Goal: Transaction & Acquisition: Purchase product/service

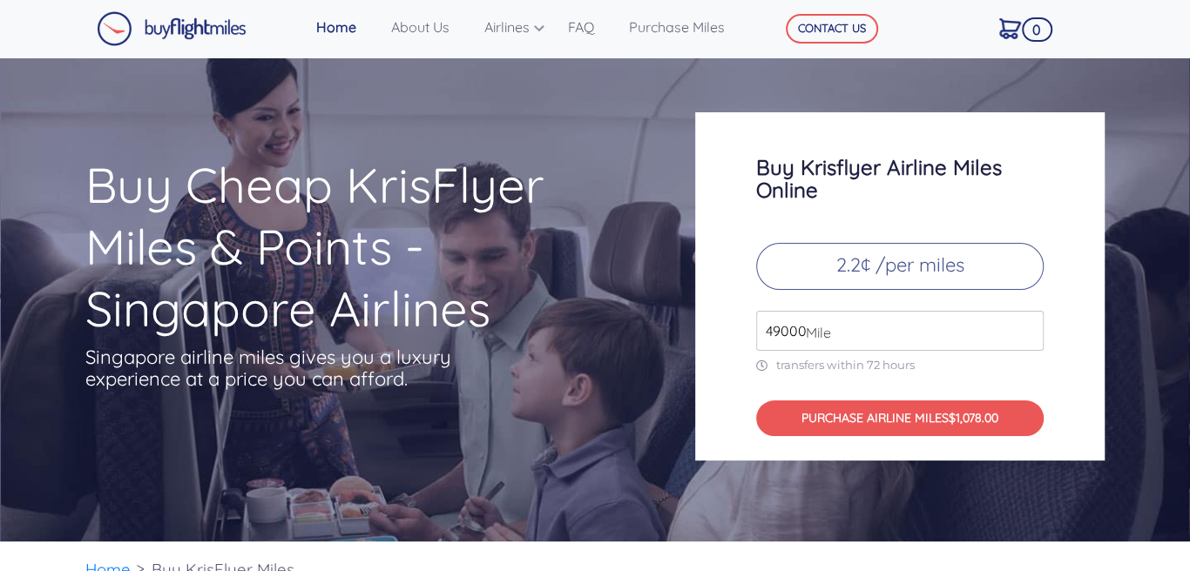
click at [858, 328] on input "49000" at bounding box center [899, 331] width 287 height 40
click at [803, 331] on span "Mile" at bounding box center [814, 332] width 34 height 21
drag, startPoint x: 803, startPoint y: 331, endPoint x: 764, endPoint y: 331, distance: 39.2
click at [764, 331] on div "49000 Mile" at bounding box center [899, 331] width 287 height 40
click at [793, 333] on input "49000" at bounding box center [899, 331] width 287 height 40
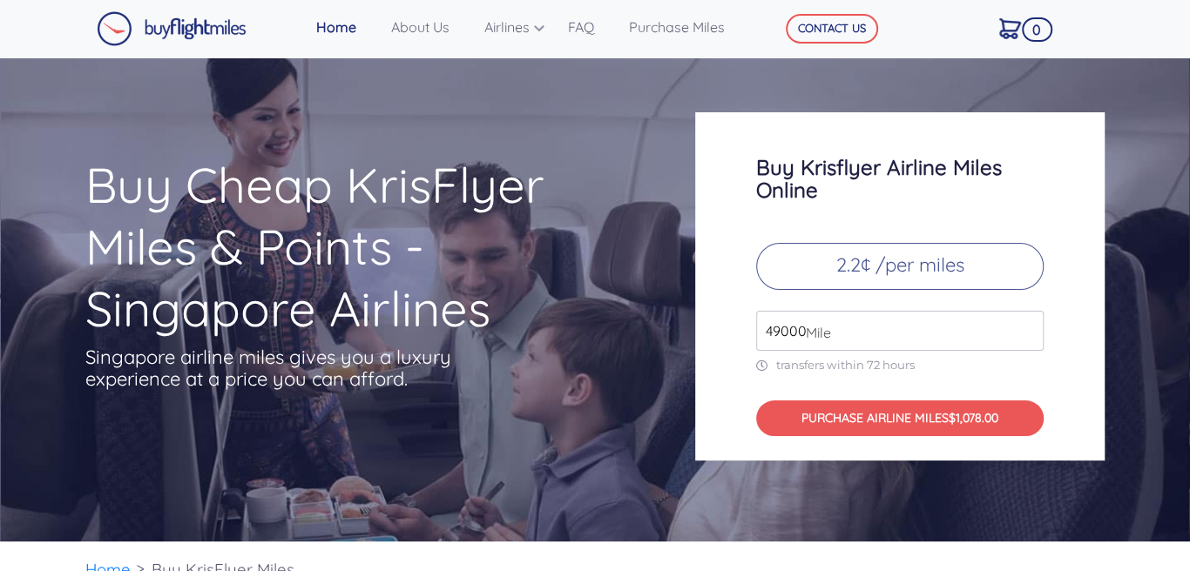
click at [803, 331] on span "Mile" at bounding box center [814, 332] width 34 height 21
click at [1029, 325] on input "50000" at bounding box center [899, 331] width 287 height 40
click at [1029, 325] on input "51000" at bounding box center [899, 331] width 287 height 40
click at [1029, 325] on input "73000" at bounding box center [899, 331] width 287 height 40
click at [1029, 325] on input "74000" at bounding box center [899, 331] width 287 height 40
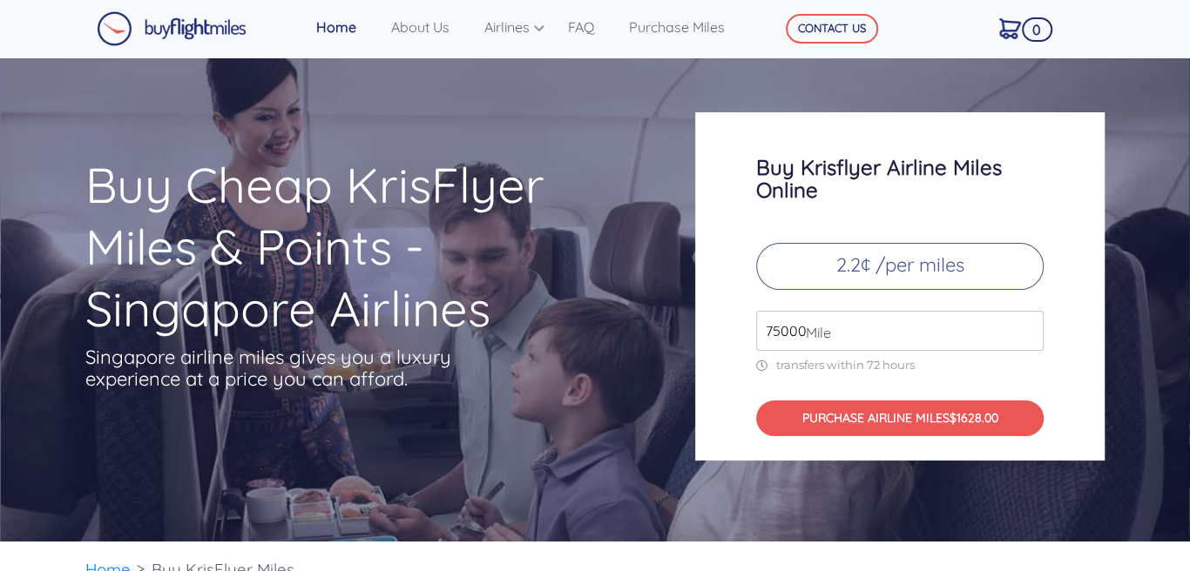
click at [1029, 325] on input "75000" at bounding box center [899, 331] width 287 height 40
click at [1029, 325] on input "76000" at bounding box center [899, 331] width 287 height 40
click at [1029, 325] on input "77000" at bounding box center [899, 331] width 287 height 40
click at [1029, 325] on input "78000" at bounding box center [899, 331] width 287 height 40
click at [1029, 325] on input "79000" at bounding box center [899, 331] width 287 height 40
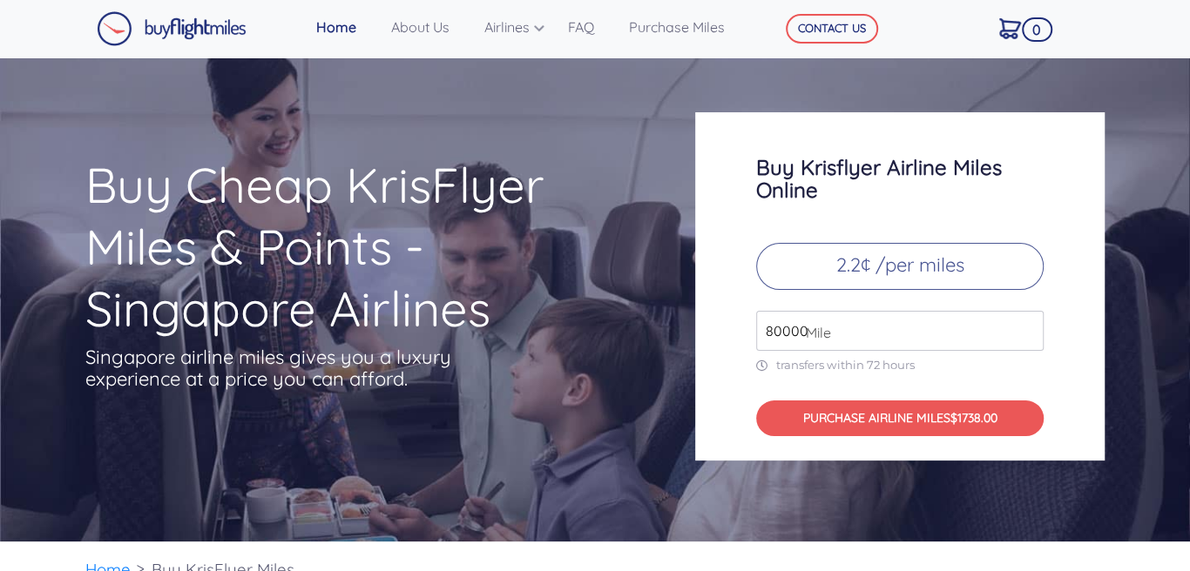
click at [1029, 325] on input "80000" at bounding box center [899, 331] width 287 height 40
click at [1028, 335] on input "79000" at bounding box center [899, 331] width 287 height 40
click at [1028, 335] on input "78000" at bounding box center [899, 331] width 287 height 40
click at [1028, 335] on input "77000" at bounding box center [899, 331] width 287 height 40
click at [1028, 335] on input "76000" at bounding box center [899, 331] width 287 height 40
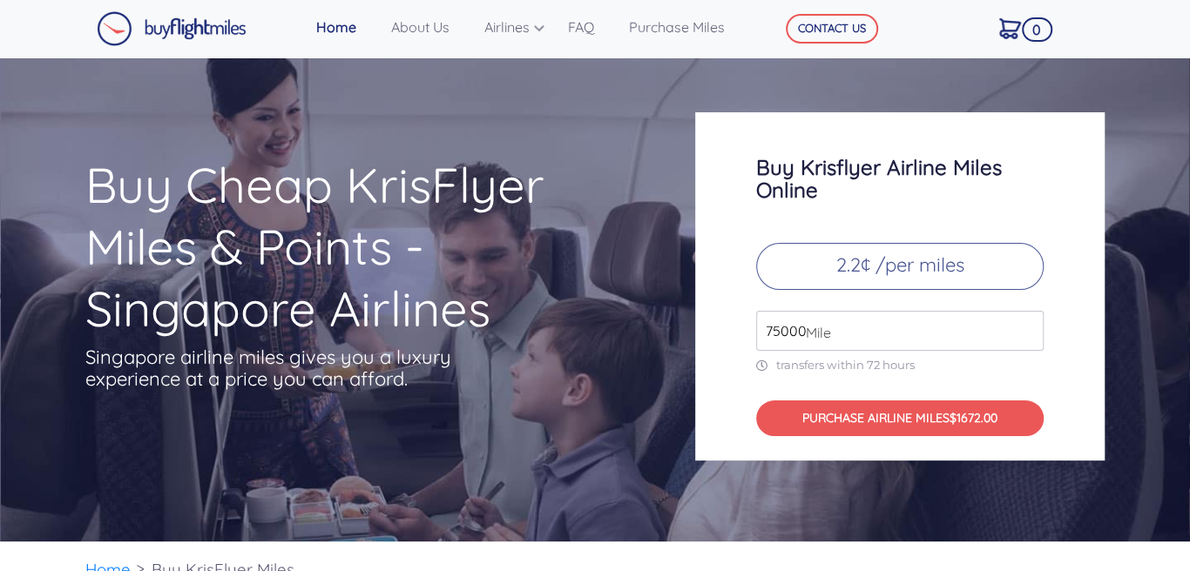
type input "75000"
click at [1028, 335] on input "75000" at bounding box center [899, 331] width 287 height 40
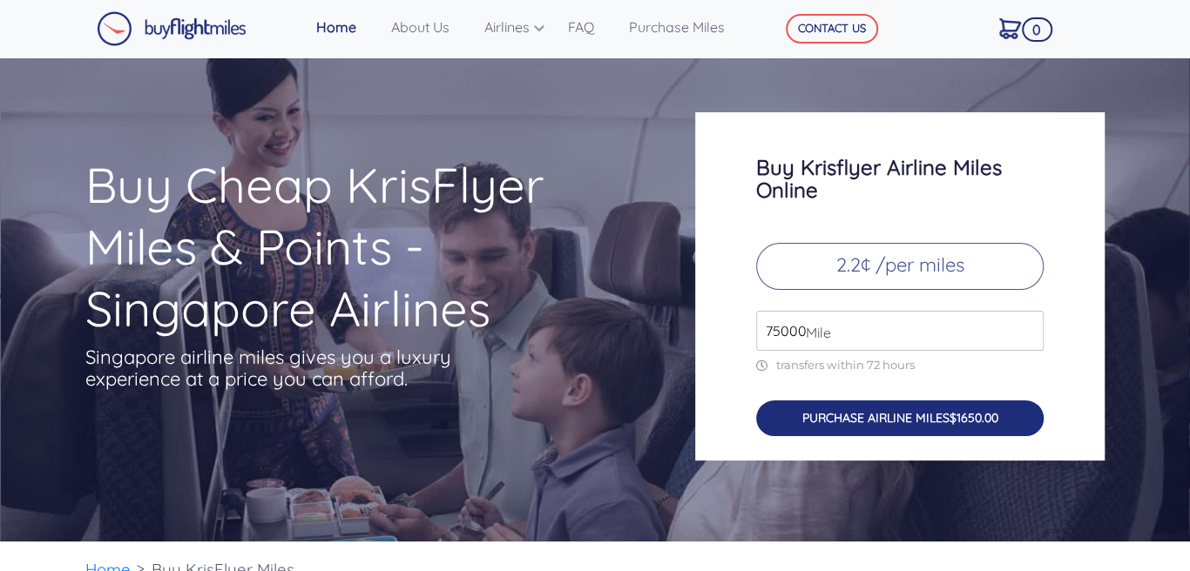
click at [954, 411] on button "PURCHASE AIRLINE MILES $1650.00" at bounding box center [899, 419] width 287 height 36
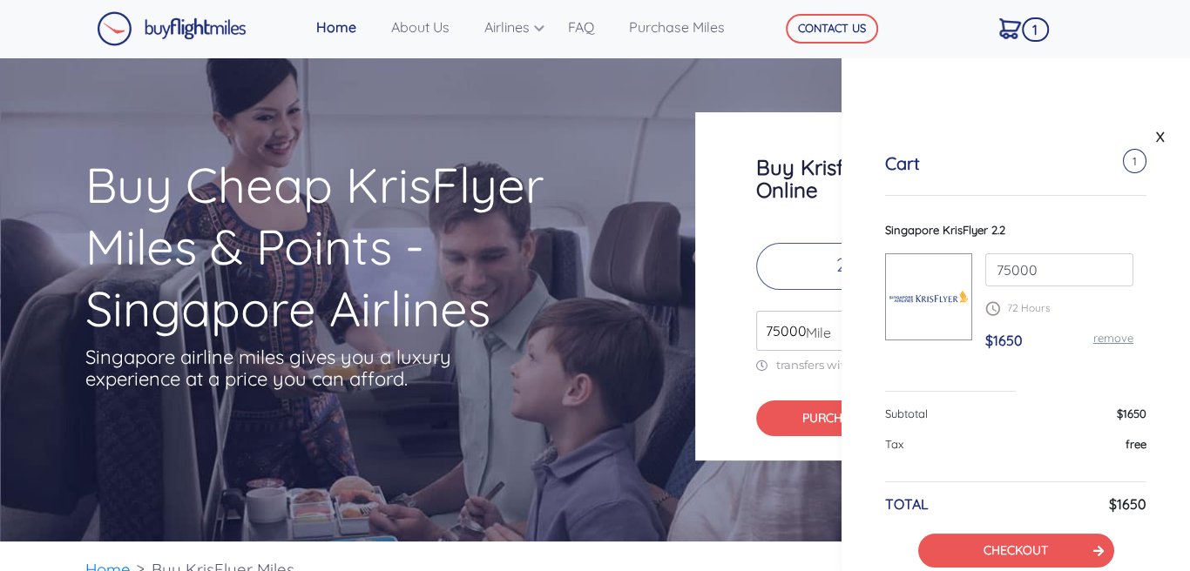
click at [557, 68] on div "Buy Cheap KrisFlyer Miles & Points - Singapore Airlines Singapore airline miles…" at bounding box center [595, 299] width 1190 height 484
click at [1158, 135] on link "X" at bounding box center [1159, 137] width 17 height 26
